Goal: Navigation & Orientation: Find specific page/section

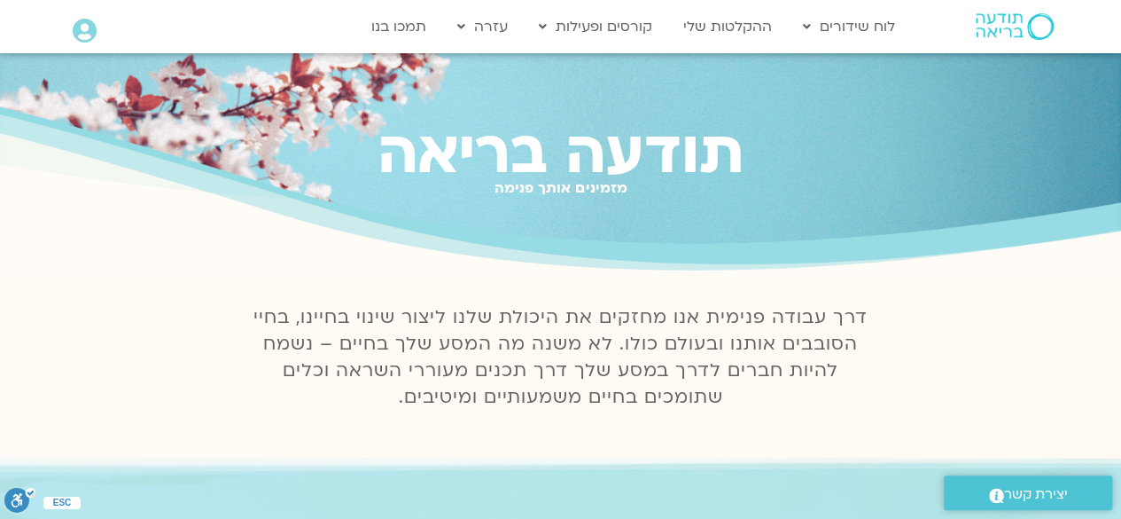
click at [82, 35] on icon at bounding box center [85, 31] width 24 height 25
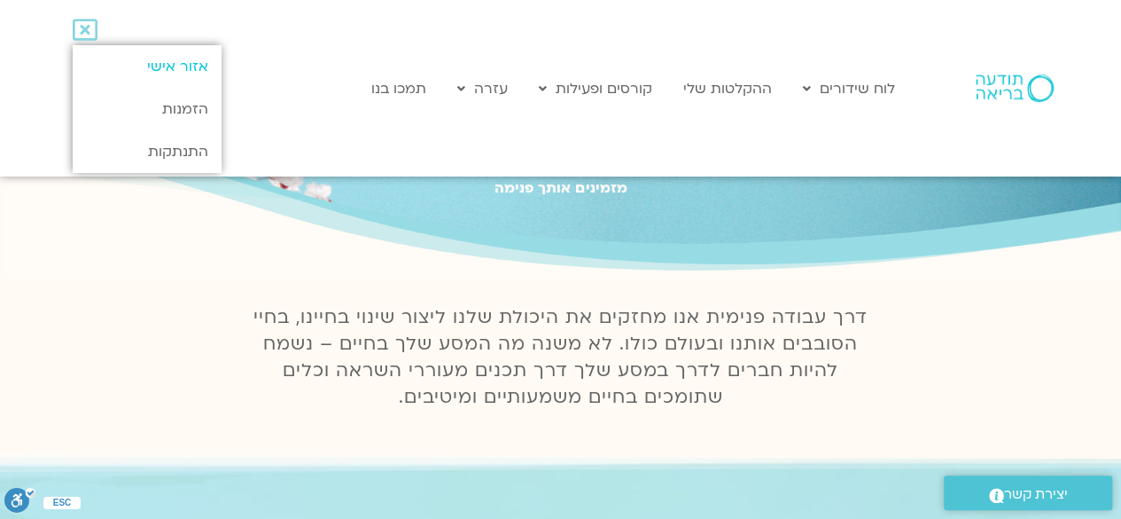
click at [138, 63] on link "אזור אישי" at bounding box center [147, 66] width 148 height 43
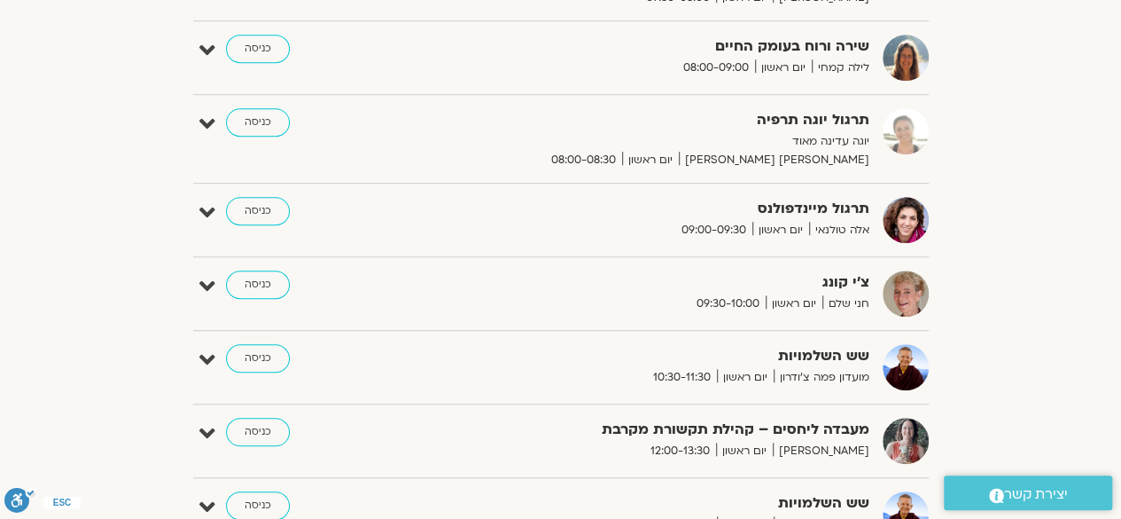
scroll to position [526, 0]
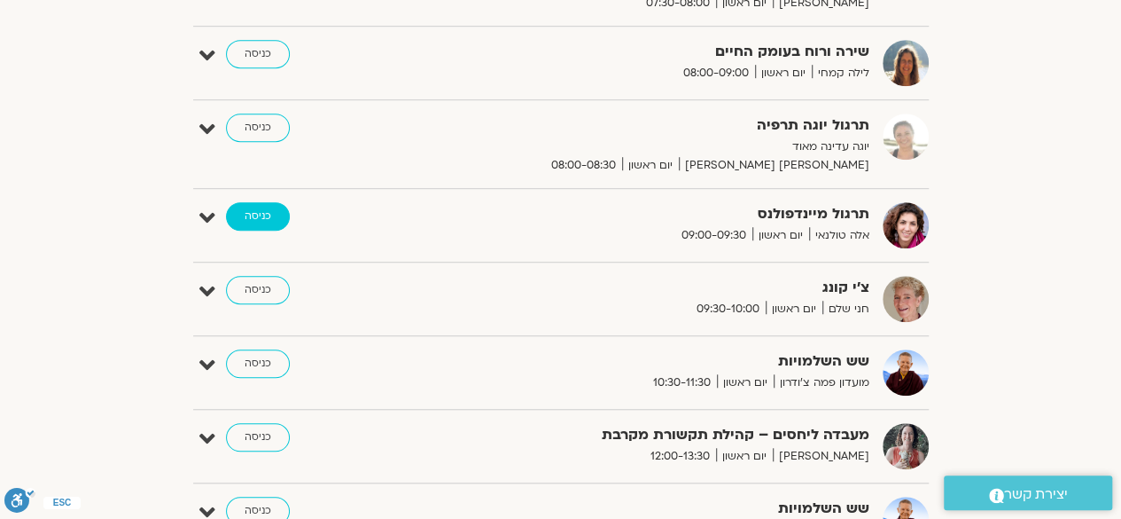
click at [257, 219] on link "כניסה" at bounding box center [258, 216] width 64 height 28
